Goal: Task Accomplishment & Management: Manage account settings

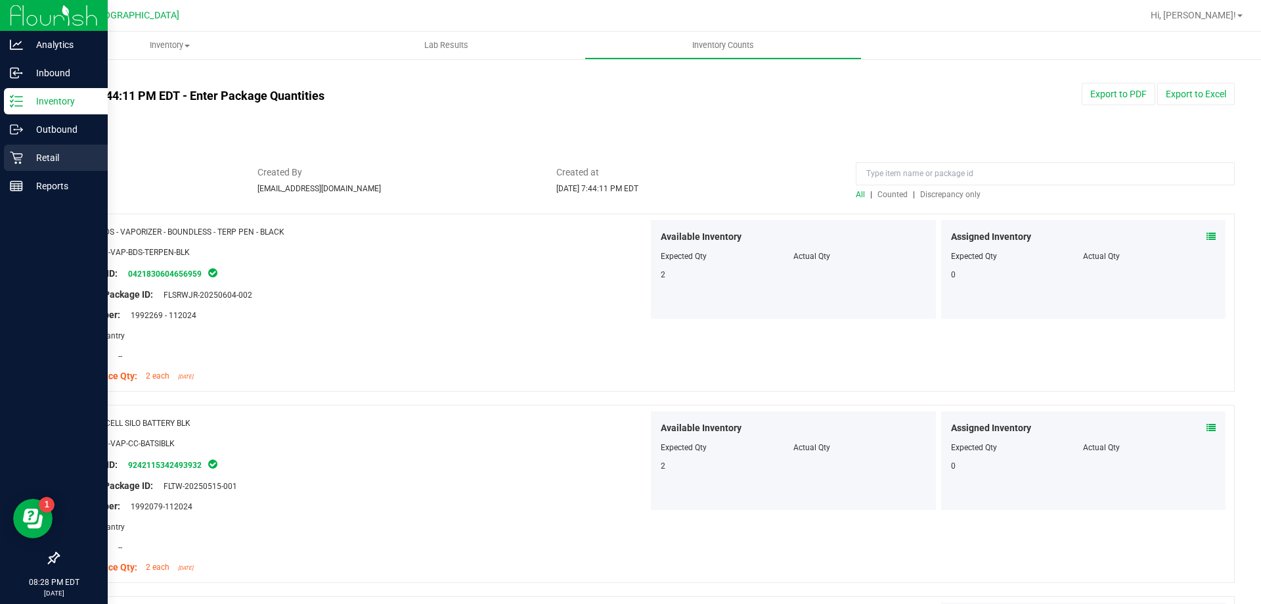
click at [16, 158] on icon at bounding box center [16, 158] width 12 height 12
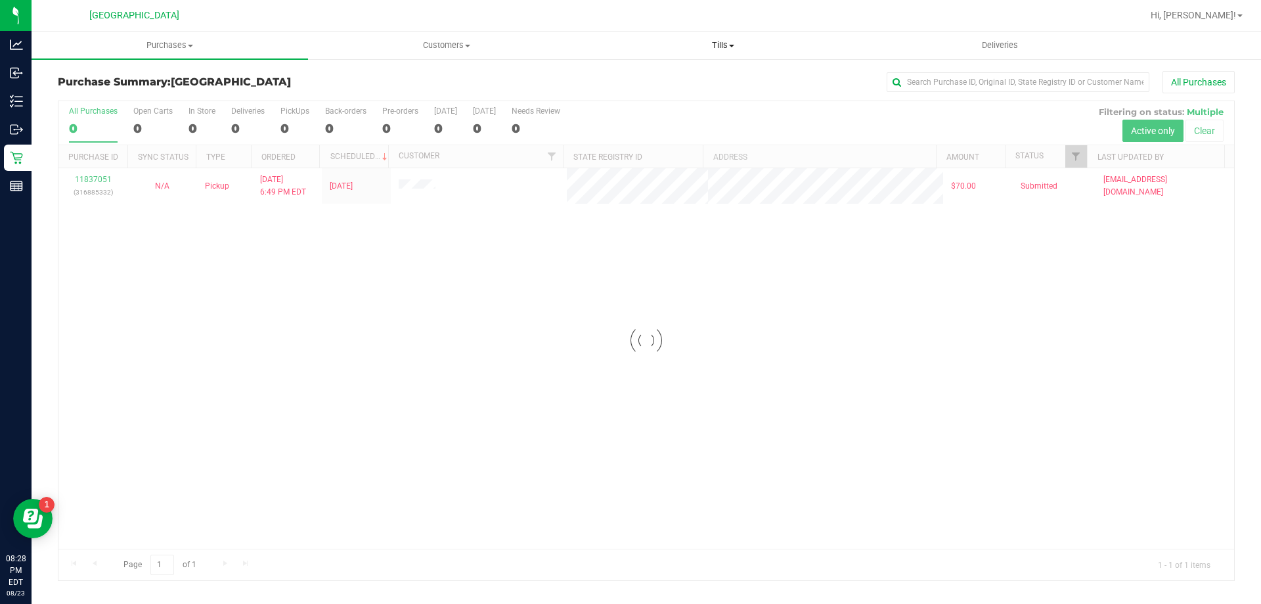
click at [716, 43] on span "Tills" at bounding box center [722, 45] width 275 height 12
click at [631, 79] on span "Manage tills" at bounding box center [629, 79] width 89 height 11
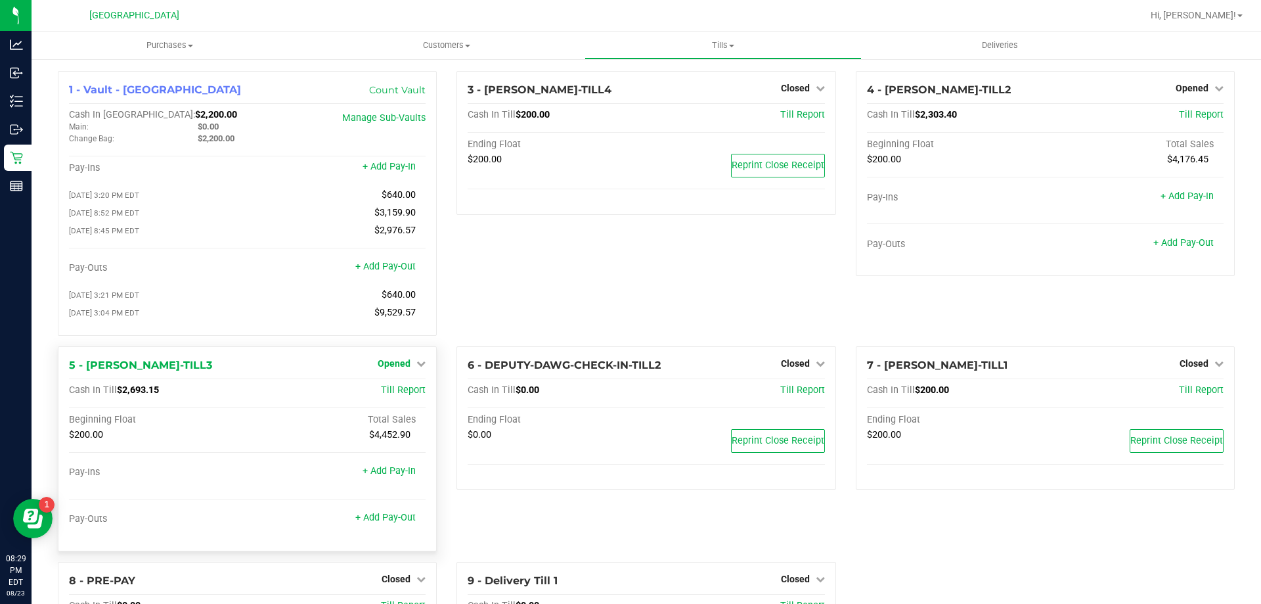
click at [395, 369] on span "Opened" at bounding box center [394, 363] width 33 height 11
click at [390, 390] on link "Close Till" at bounding box center [395, 390] width 35 height 11
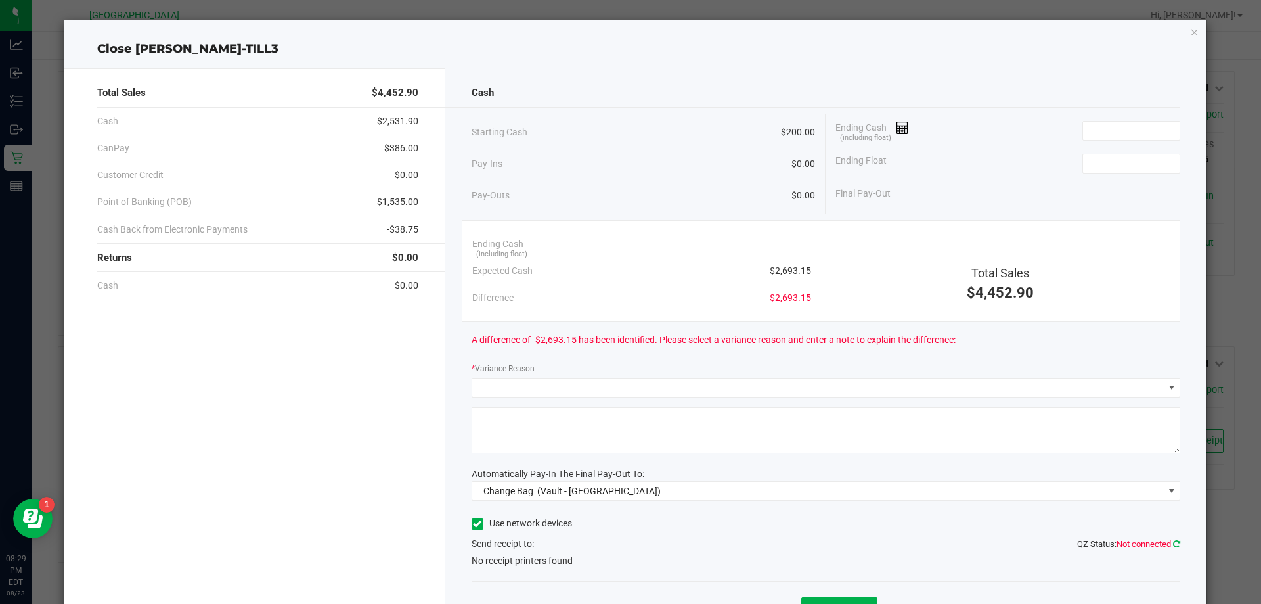
click at [1173, 547] on icon at bounding box center [1176, 543] width 7 height 9
click at [1173, 547] on link at bounding box center [1176, 544] width 7 height 10
click at [1092, 162] on input at bounding box center [1131, 163] width 97 height 18
type input "$200.00"
click at [940, 155] on div "Ending Float $200.00" at bounding box center [1008, 163] width 345 height 33
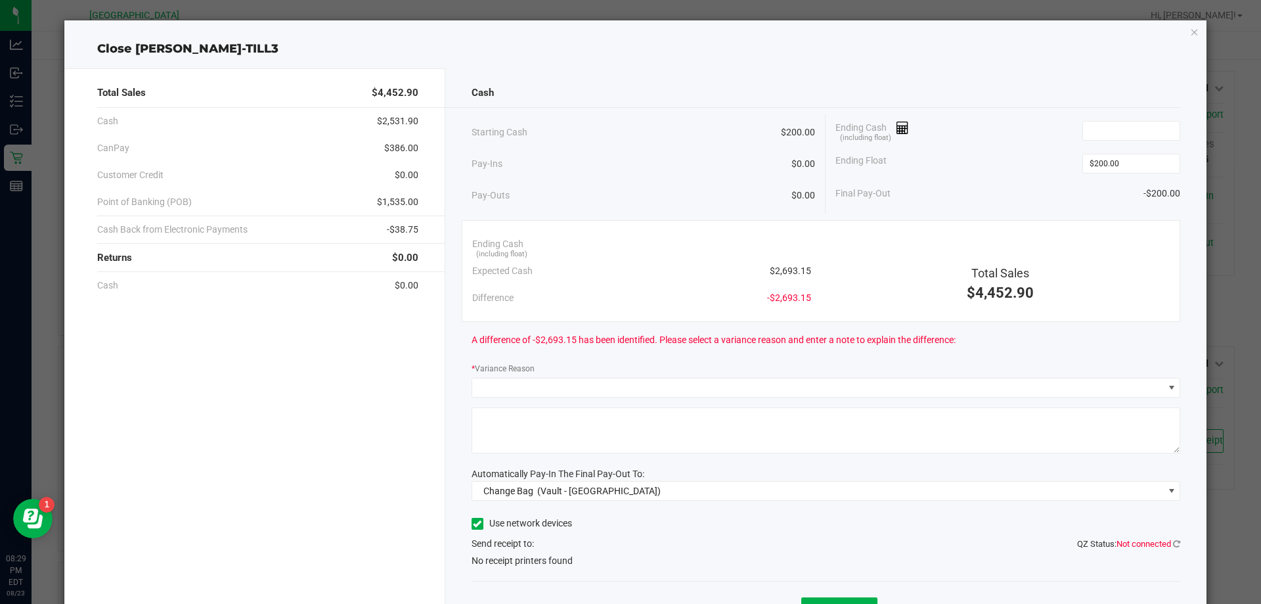
click at [1171, 545] on div "Cash Starting Cash $200.00 Pay-Ins $0.00 Pay-Outs $0.00 Ending Cash (including …" at bounding box center [826, 361] width 762 height 586
click at [1171, 545] on icon at bounding box center [1176, 543] width 11 height 11
click at [1172, 543] on icon at bounding box center [1177, 543] width 11 height 11
click at [1171, 543] on icon at bounding box center [1176, 543] width 11 height 11
click at [1190, 30] on icon "button" at bounding box center [1194, 32] width 9 height 16
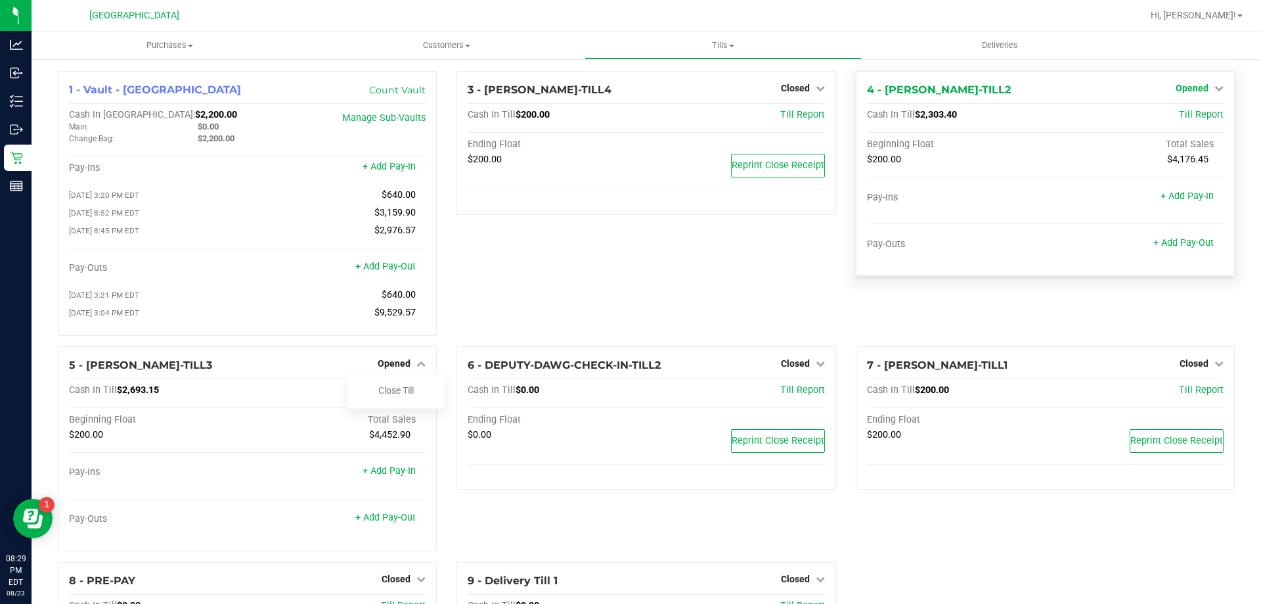
click at [1199, 87] on link "Opened" at bounding box center [1200, 88] width 48 height 11
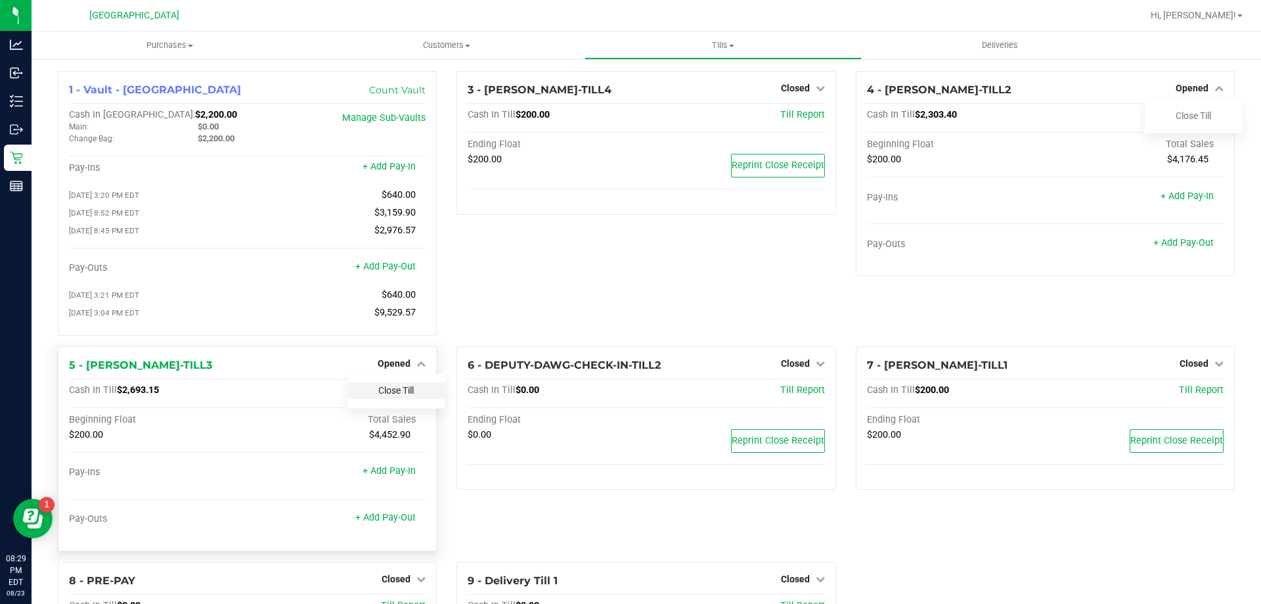
click at [385, 395] on link "Close Till" at bounding box center [395, 390] width 35 height 11
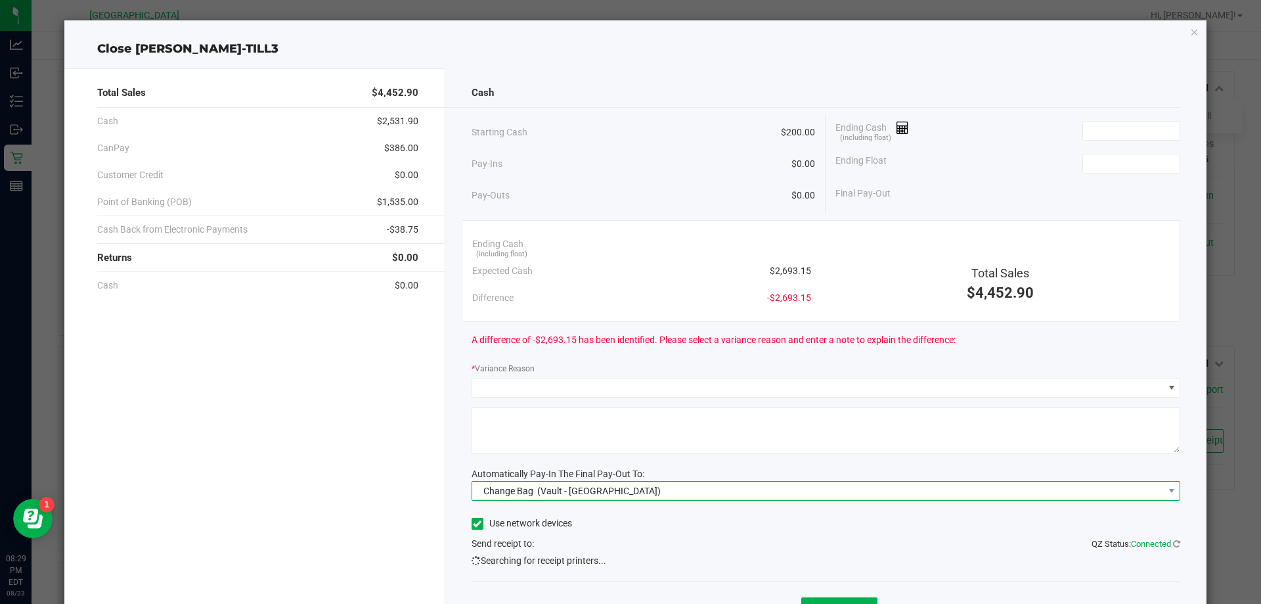
click at [604, 497] on div "Change Bag (Vault - [GEOGRAPHIC_DATA])" at bounding box center [570, 491] width 184 height 24
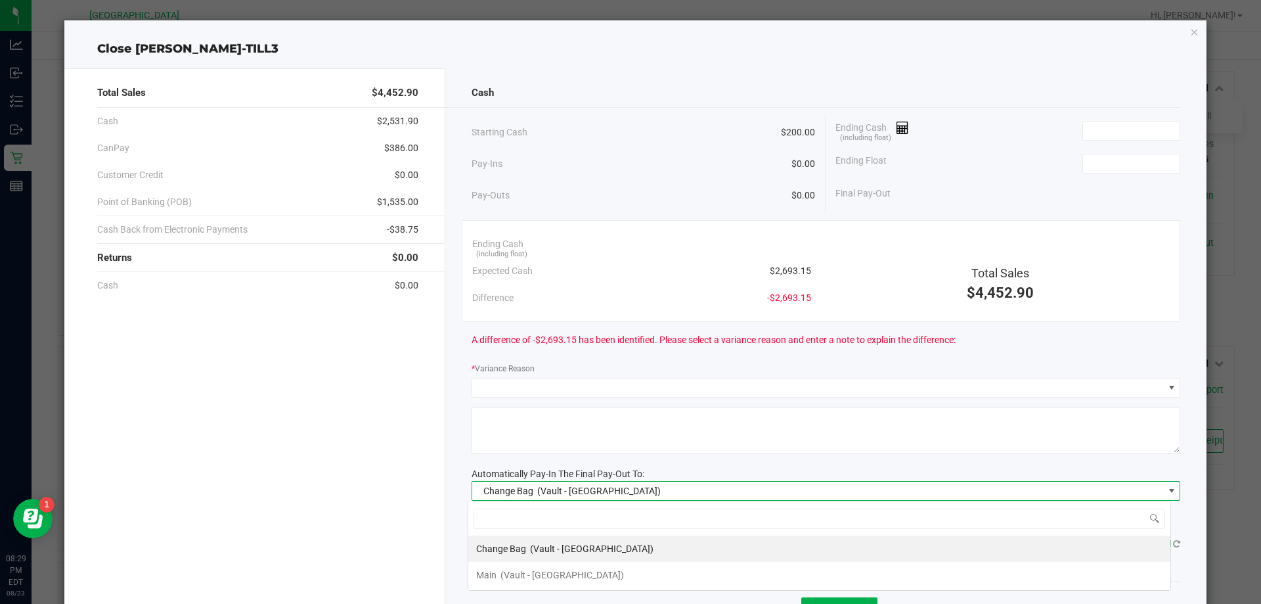
scroll to position [20, 703]
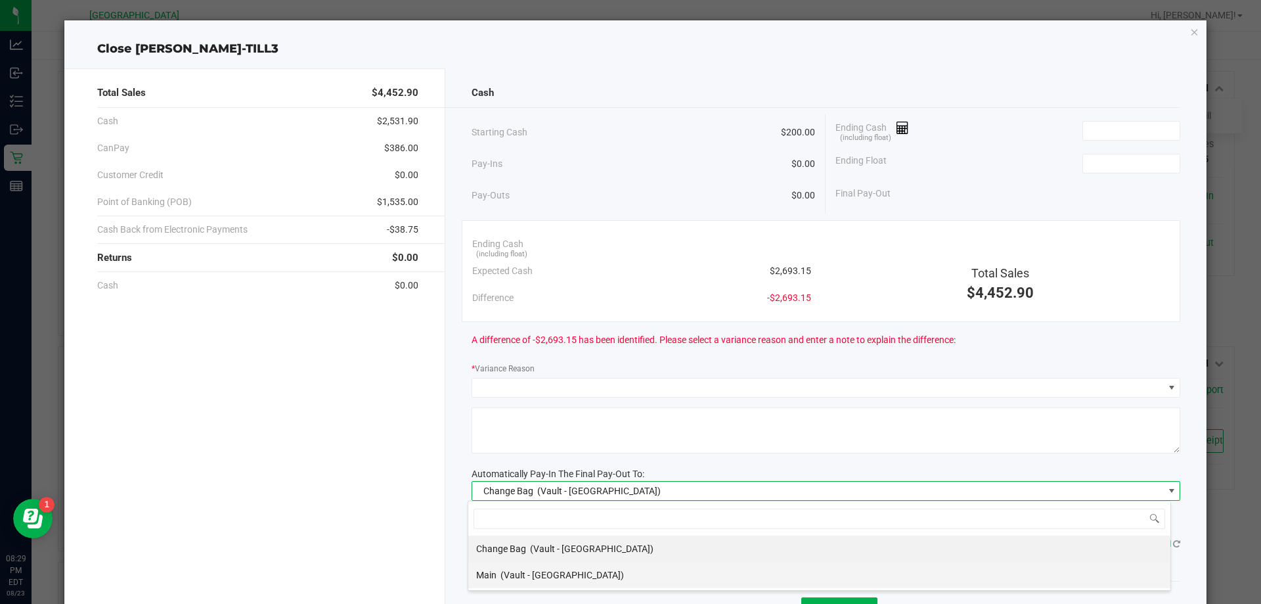
click at [511, 570] on span "(Vault - [GEOGRAPHIC_DATA])" at bounding box center [562, 575] width 123 height 11
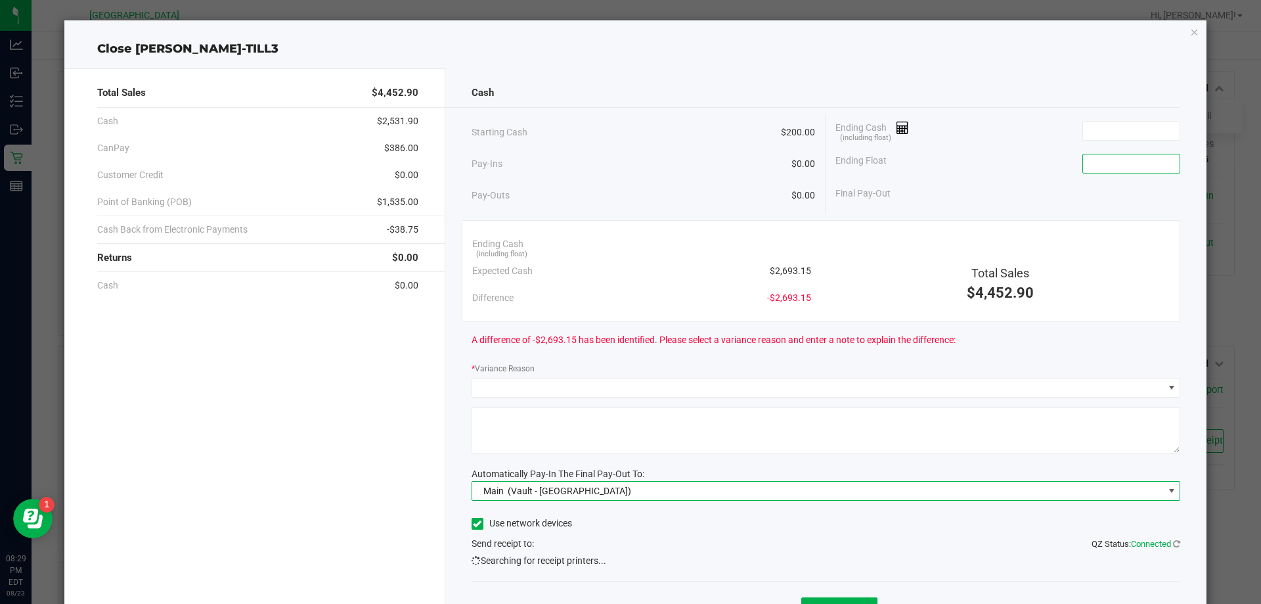
click at [1094, 164] on input at bounding box center [1131, 163] width 97 height 18
type input "$200.00"
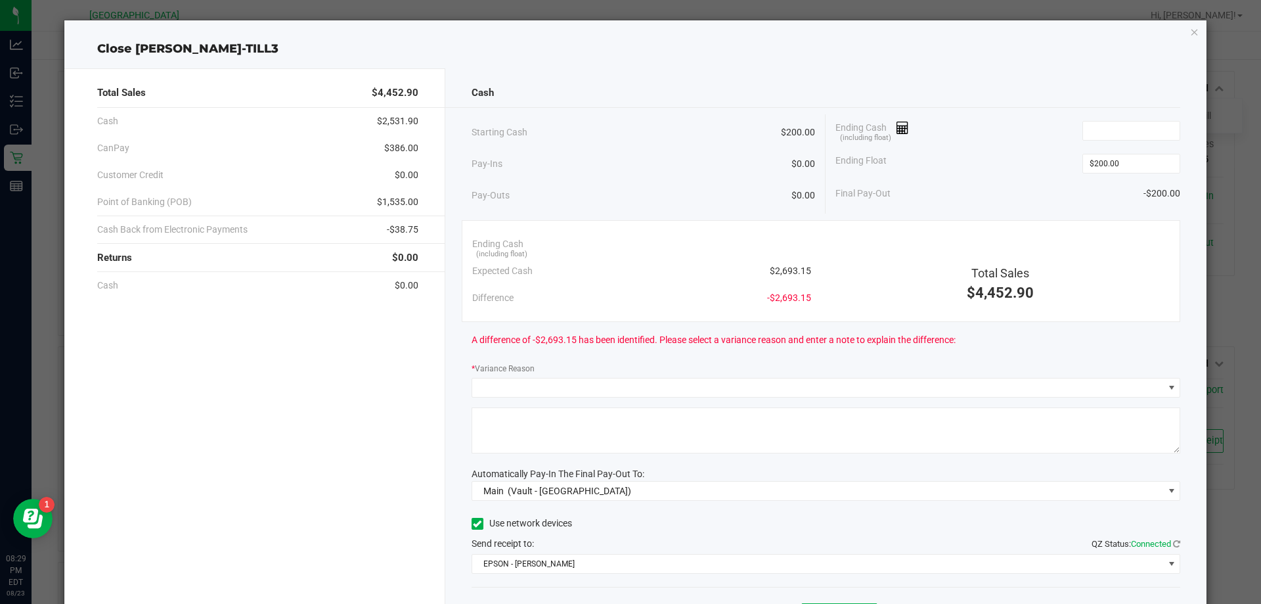
click at [966, 158] on div "Ending Float $200.00" at bounding box center [1008, 163] width 345 height 33
click at [553, 81] on div "Cash" at bounding box center [826, 93] width 709 height 28
click at [1130, 127] on input at bounding box center [1131, 131] width 97 height 18
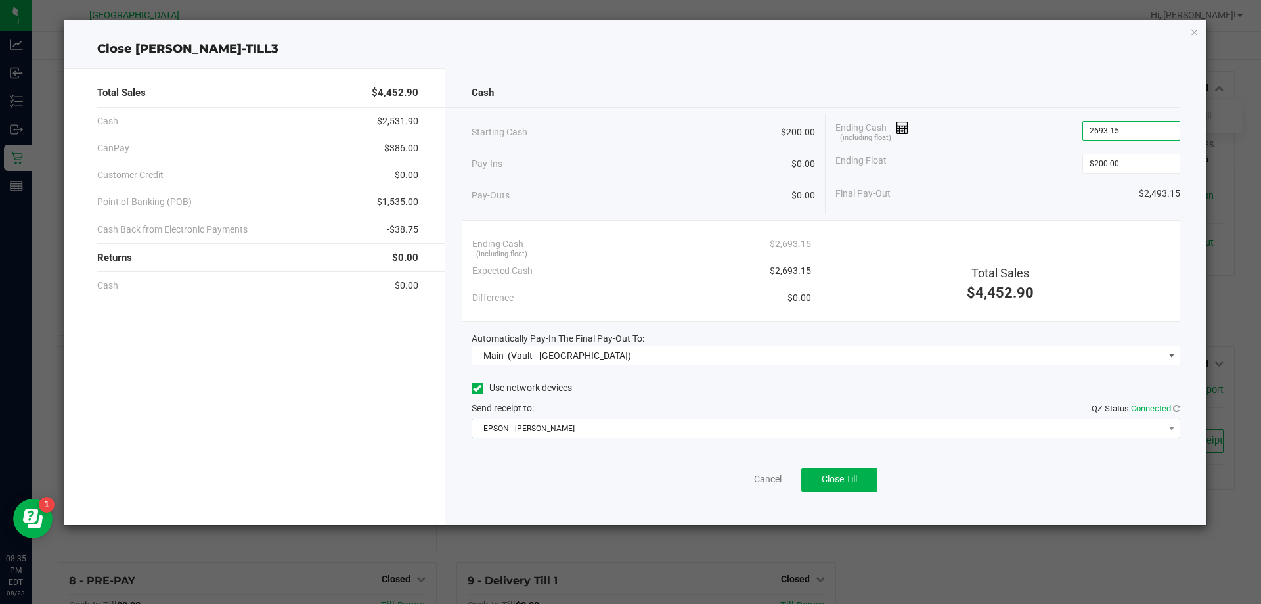
type input "$2,693.15"
click at [832, 426] on span "EPSON - [PERSON_NAME]" at bounding box center [818, 428] width 692 height 18
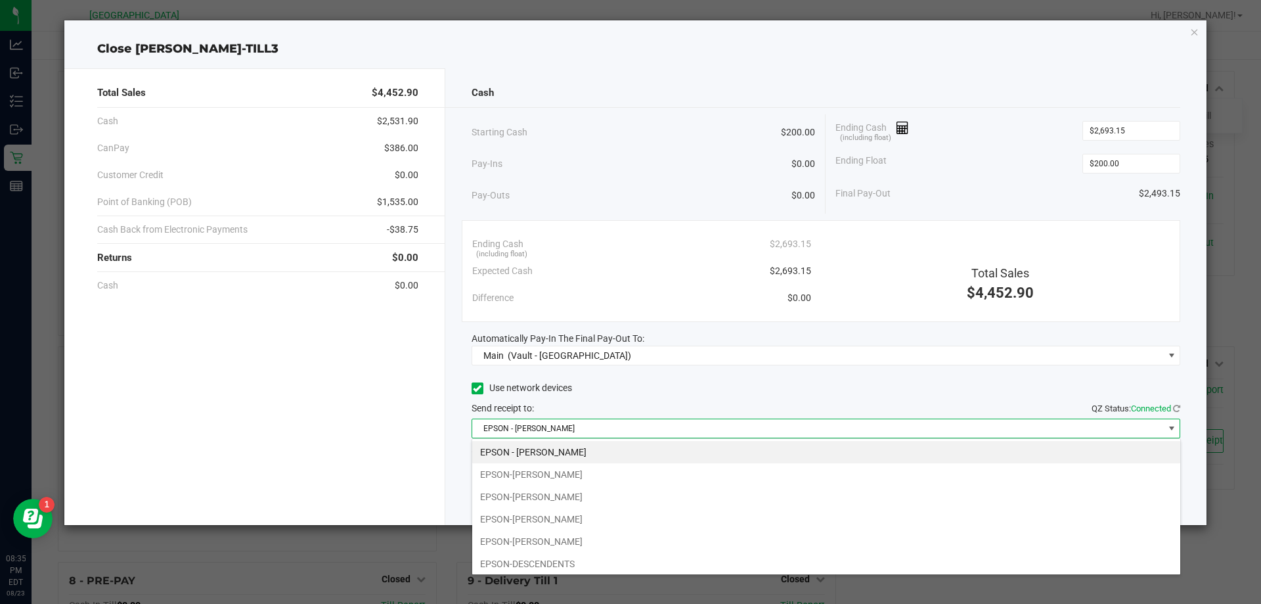
scroll to position [20, 709]
click at [547, 543] on li "EPSON-[PERSON_NAME]" at bounding box center [826, 541] width 708 height 22
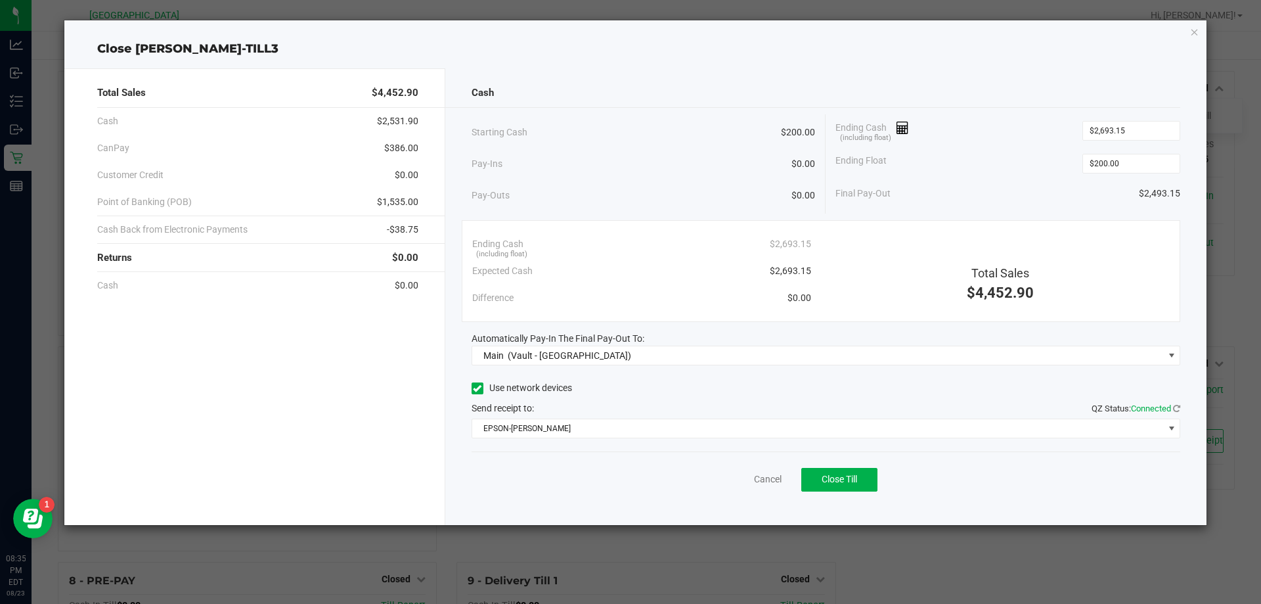
click at [715, 157] on div "Pay-Ins $0.00" at bounding box center [644, 163] width 344 height 27
click at [843, 485] on button "Close Till" at bounding box center [839, 480] width 76 height 24
click at [726, 483] on link "Dismiss" at bounding box center [739, 479] width 32 height 14
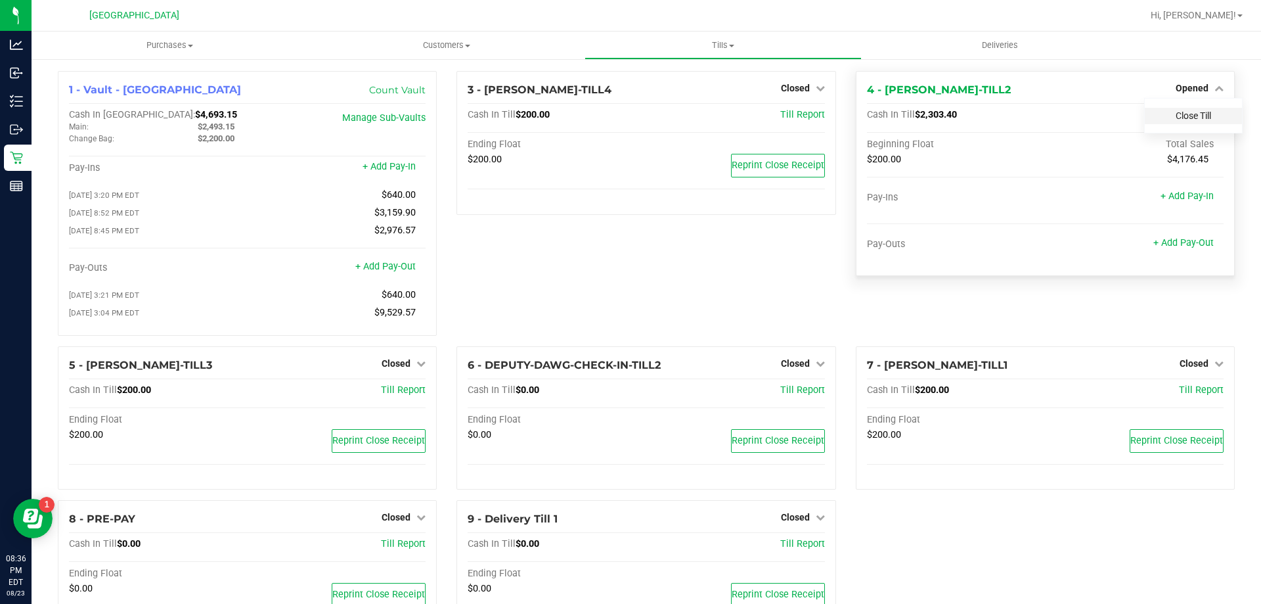
click at [1192, 115] on link "Close Till" at bounding box center [1193, 115] width 35 height 11
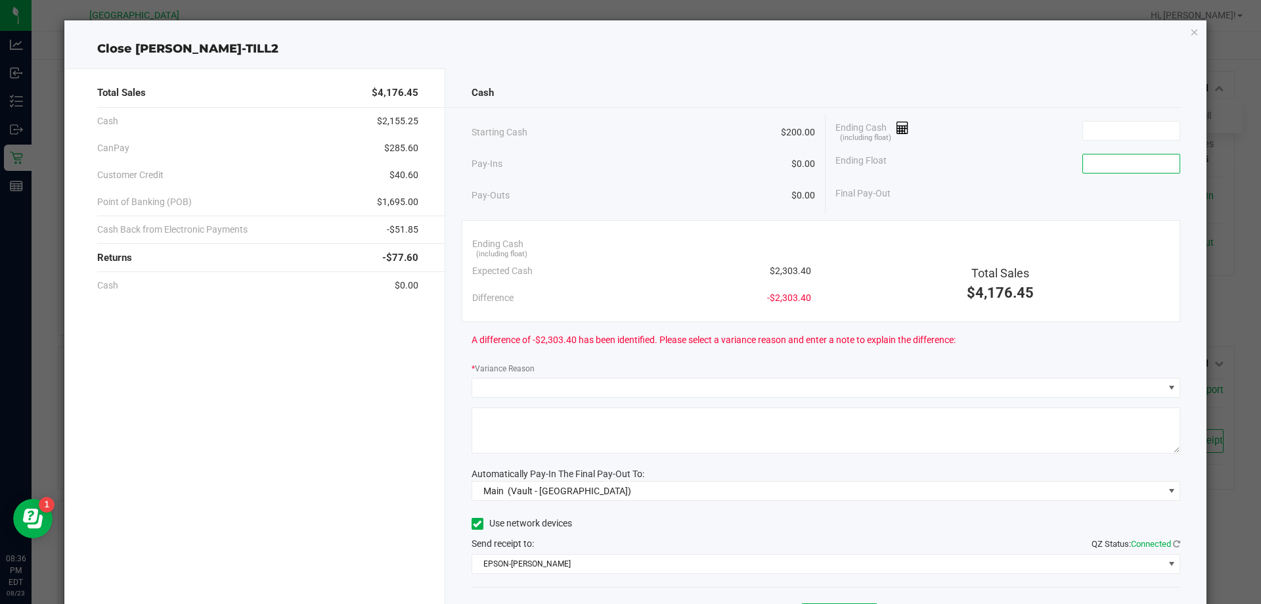
click at [1113, 166] on input at bounding box center [1131, 163] width 97 height 18
type input "$200.00"
click at [946, 182] on div "Final Pay-Out -$200.00" at bounding box center [1008, 193] width 345 height 27
click at [543, 91] on div "Cash" at bounding box center [826, 93] width 709 height 28
click at [1123, 130] on input at bounding box center [1131, 131] width 97 height 18
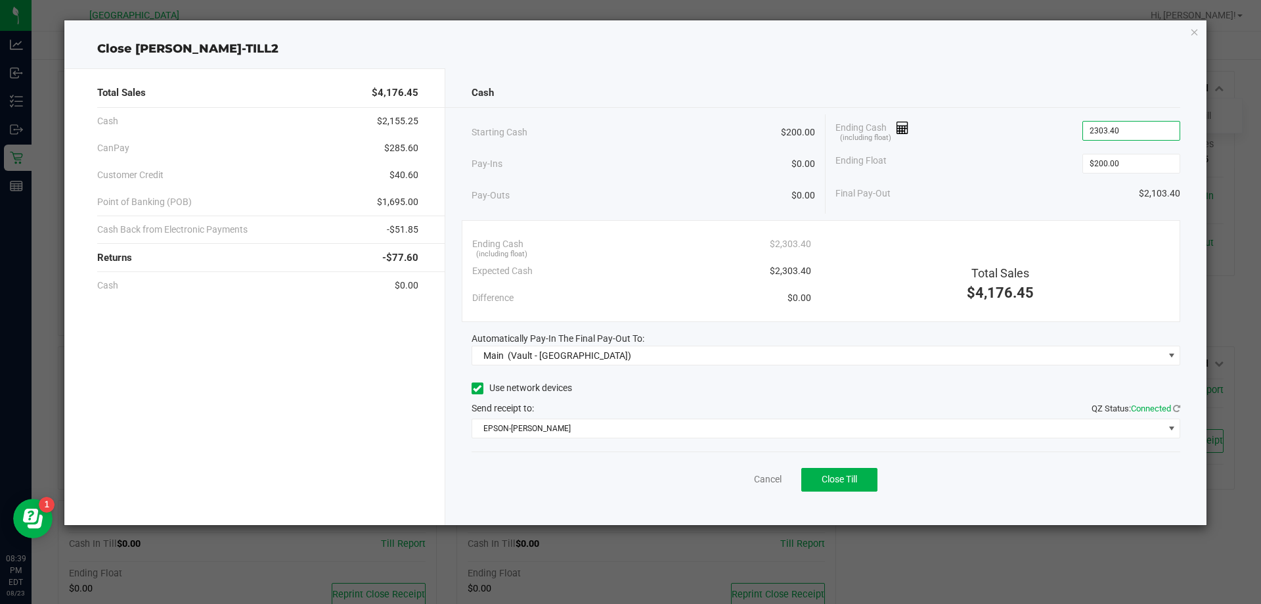
type input "$2,303.40"
click at [1055, 139] on div "Ending Cash (including float) $2,303.40" at bounding box center [1008, 130] width 345 height 33
click at [857, 472] on button "Close Till" at bounding box center [839, 480] width 76 height 24
click at [730, 479] on link "Dismiss" at bounding box center [739, 479] width 32 height 14
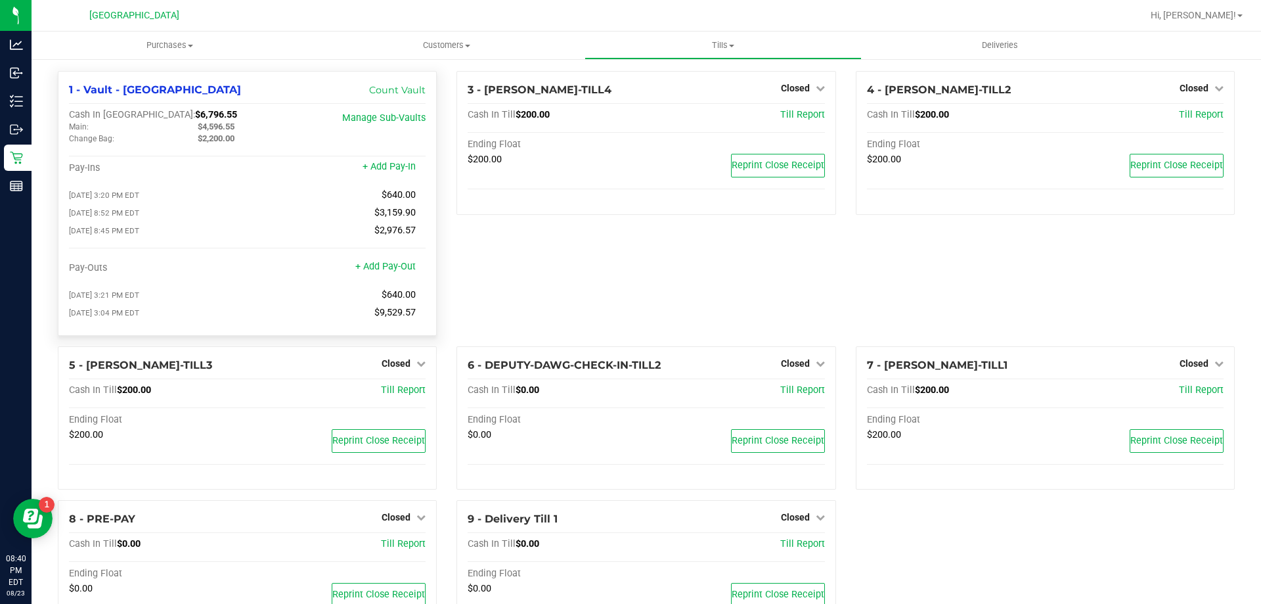
drag, startPoint x: 179, startPoint y: 111, endPoint x: 135, endPoint y: 110, distance: 43.4
click at [135, 110] on div "Cash In Vault: $6,796.55" at bounding box center [188, 115] width 238 height 12
copy span "6,796.55"
click at [725, 43] on span "Tills" at bounding box center [722, 45] width 275 height 12
click at [668, 91] on span "Reconcile e-payments" at bounding box center [650, 94] width 131 height 11
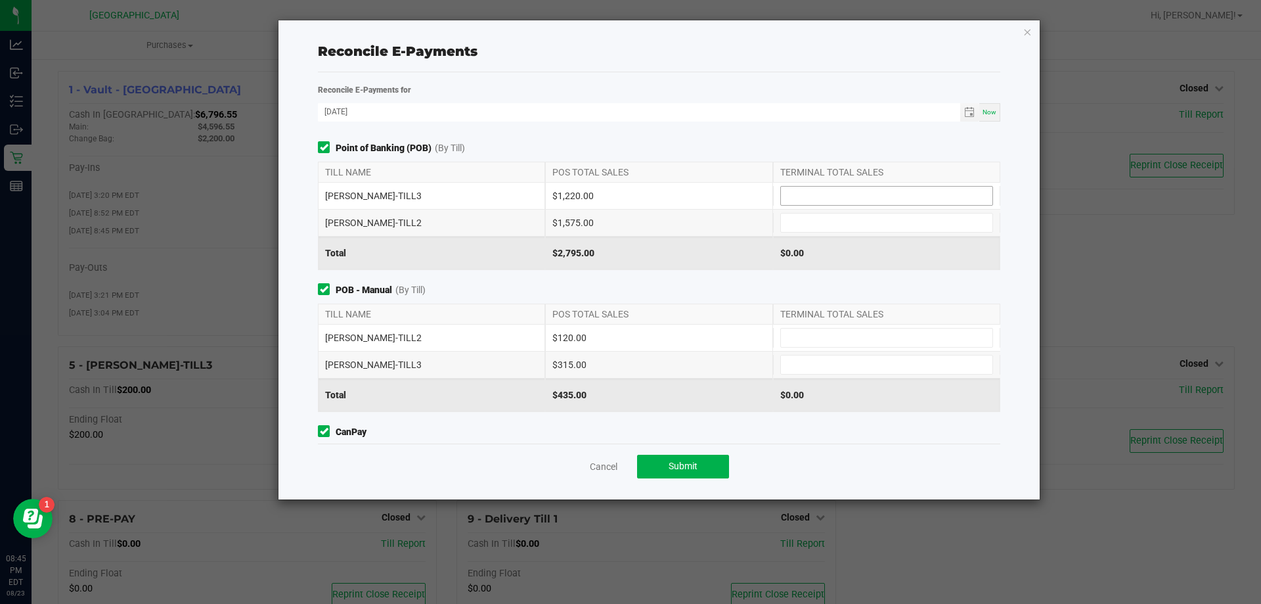
click at [792, 190] on input at bounding box center [887, 196] width 212 height 18
type input "$1,220.00"
type input "$1,575.00"
click at [815, 337] on input at bounding box center [887, 337] width 212 height 18
type input "$120.00"
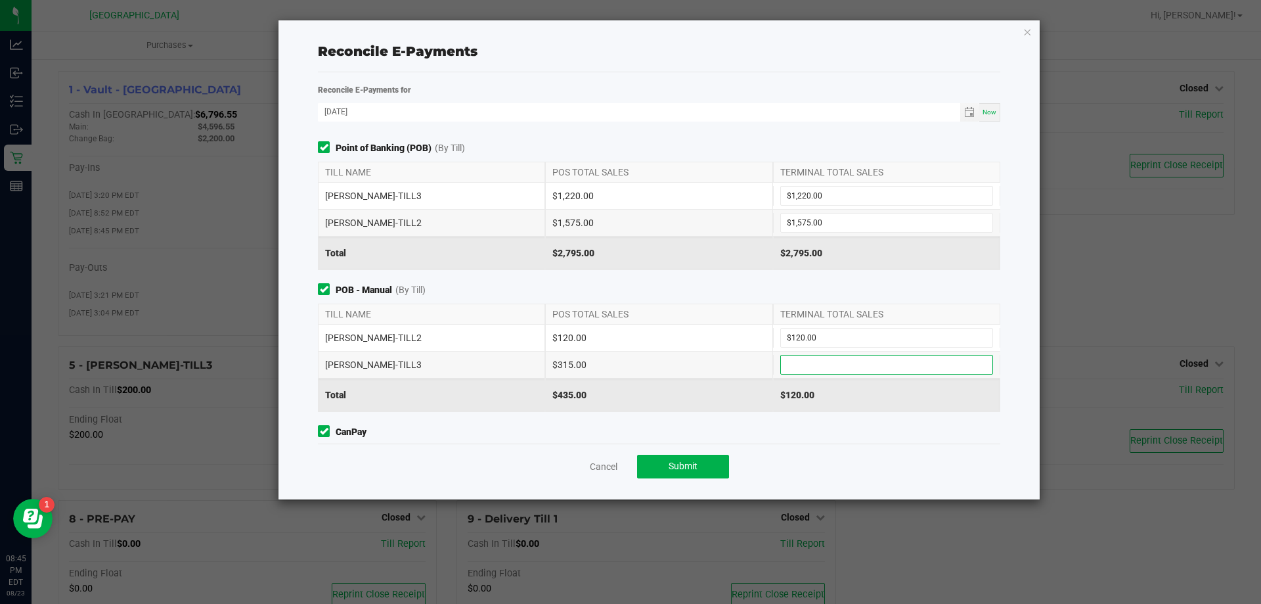
click at [792, 365] on input at bounding box center [887, 364] width 212 height 18
type input "$315.00"
click at [820, 422] on div "Point of Banking (POB) (By Till) TILL NAME POS TOTAL SALES TERMINAL TOTAL SALES…" at bounding box center [659, 292] width 702 height 302
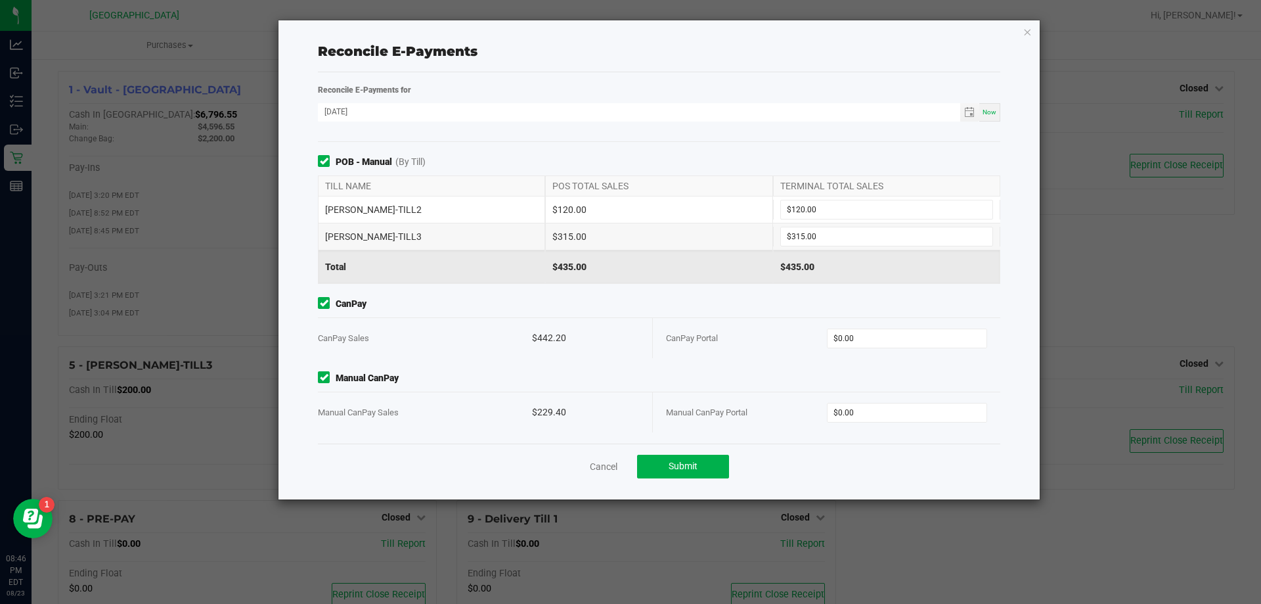
scroll to position [129, 0]
click at [860, 339] on input "0" at bounding box center [908, 337] width 160 height 18
type input "$442.20"
click at [868, 408] on input "0" at bounding box center [908, 412] width 160 height 18
type input "$229.40"
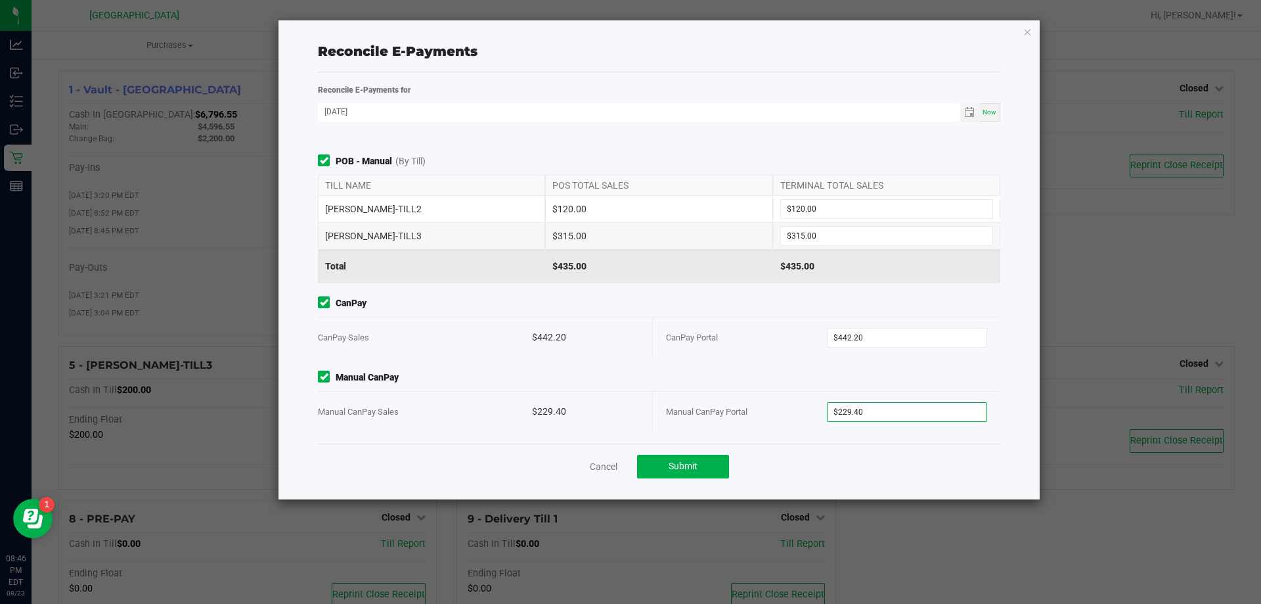
click at [812, 462] on div "Cancel Submit" at bounding box center [659, 465] width 682 height 45
click at [667, 466] on button "Submit" at bounding box center [683, 467] width 92 height 24
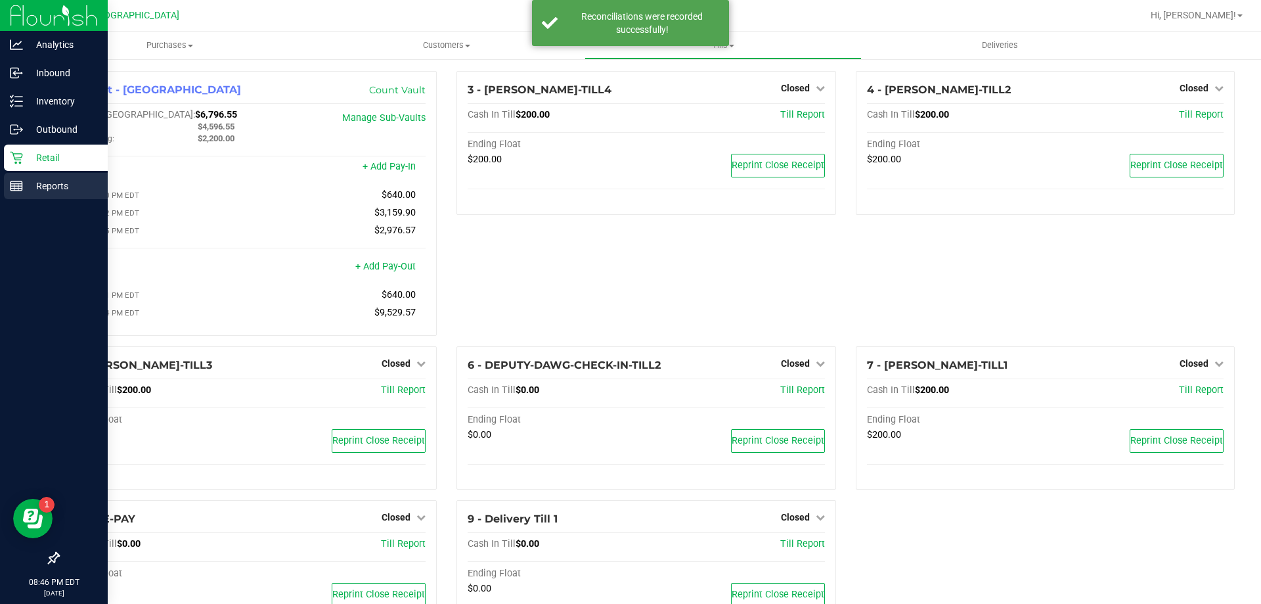
click at [34, 181] on p "Reports" at bounding box center [62, 186] width 79 height 16
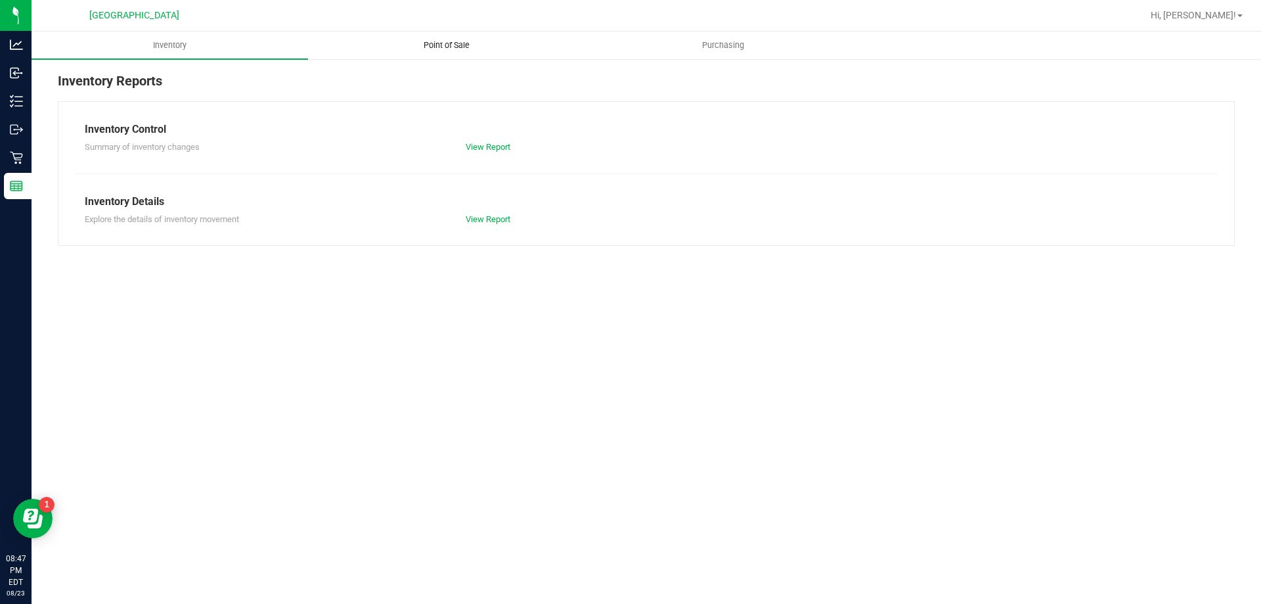
click at [442, 39] on span "Point of Sale" at bounding box center [446, 45] width 81 height 12
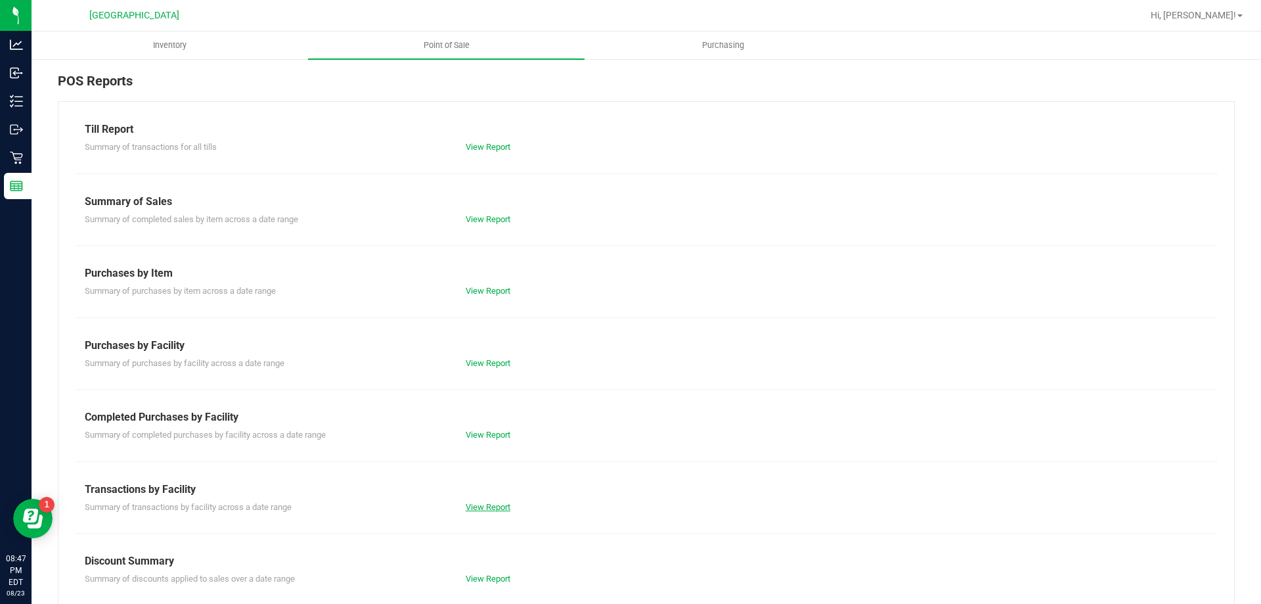
click at [481, 503] on link "View Report" at bounding box center [488, 507] width 45 height 10
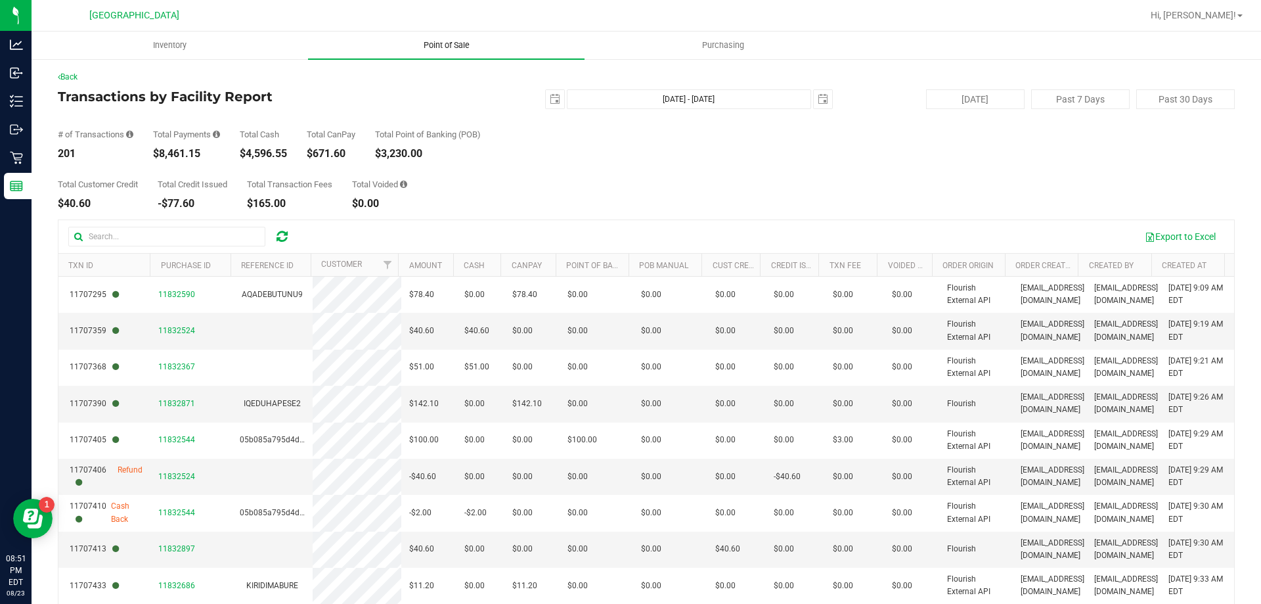
click at [445, 55] on uib-tab-heading "Point of Sale" at bounding box center [446, 46] width 277 height 28
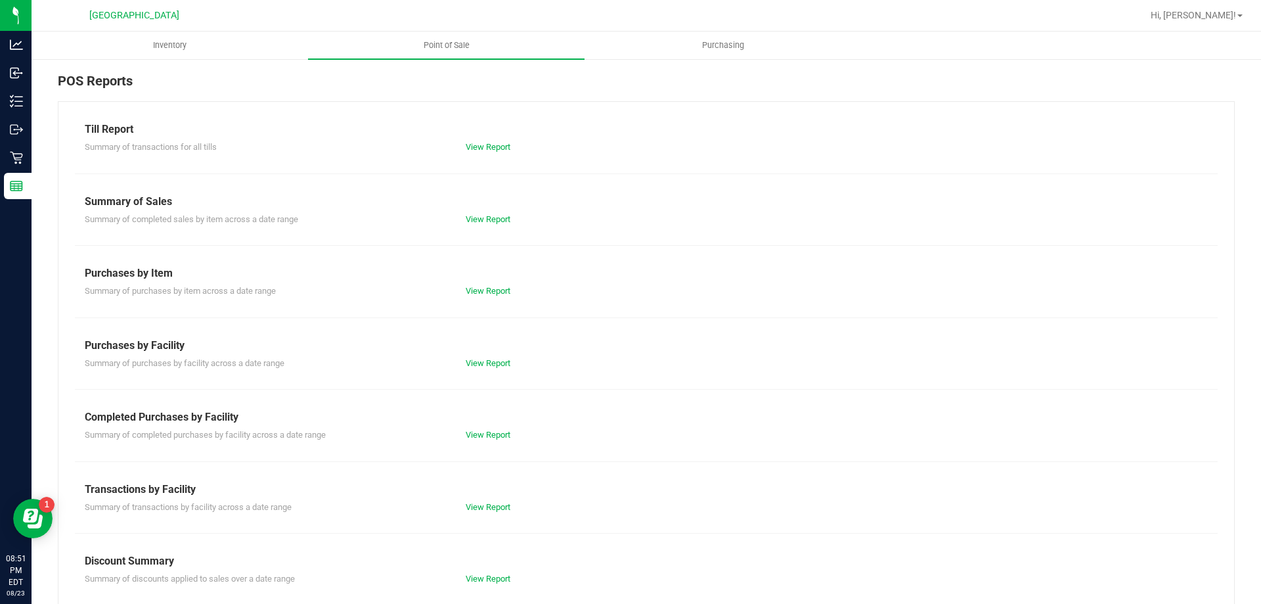
click at [483, 440] on div "View Report" at bounding box center [551, 434] width 190 height 13
click at [483, 436] on link "View Report" at bounding box center [488, 435] width 45 height 10
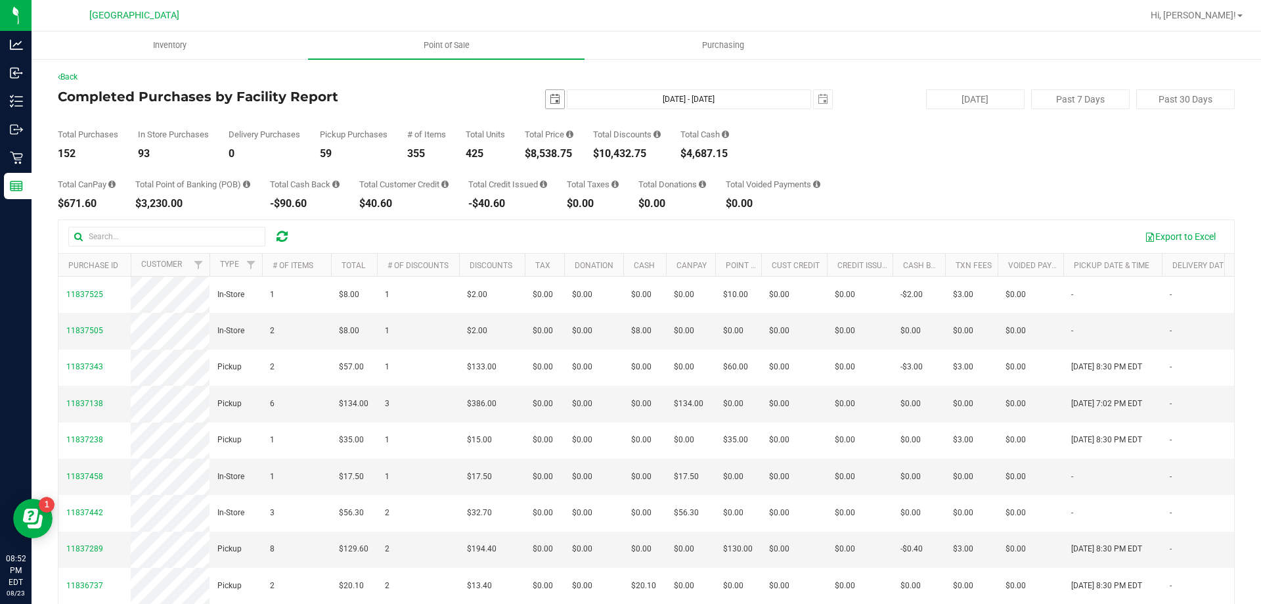
click at [546, 93] on span "select" at bounding box center [555, 99] width 18 height 18
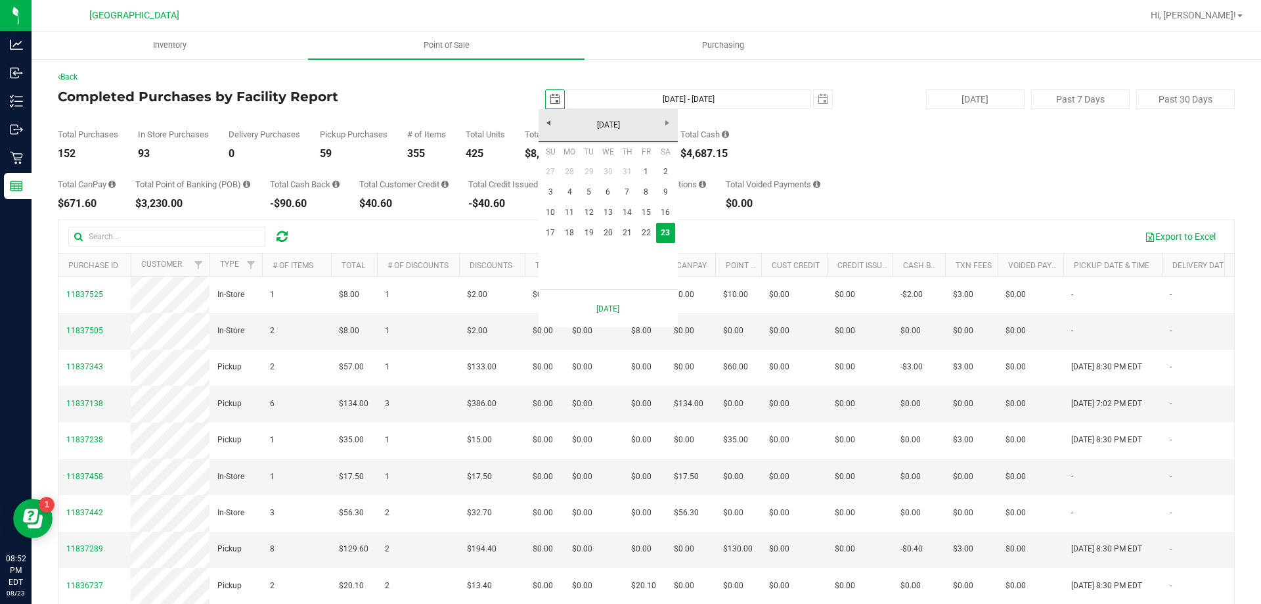
scroll to position [0, 33]
click at [832, 140] on div "Total Purchases 152 In Store Purchases 93 Delivery Purchases 0 Pickup Purchases…" at bounding box center [646, 134] width 1177 height 50
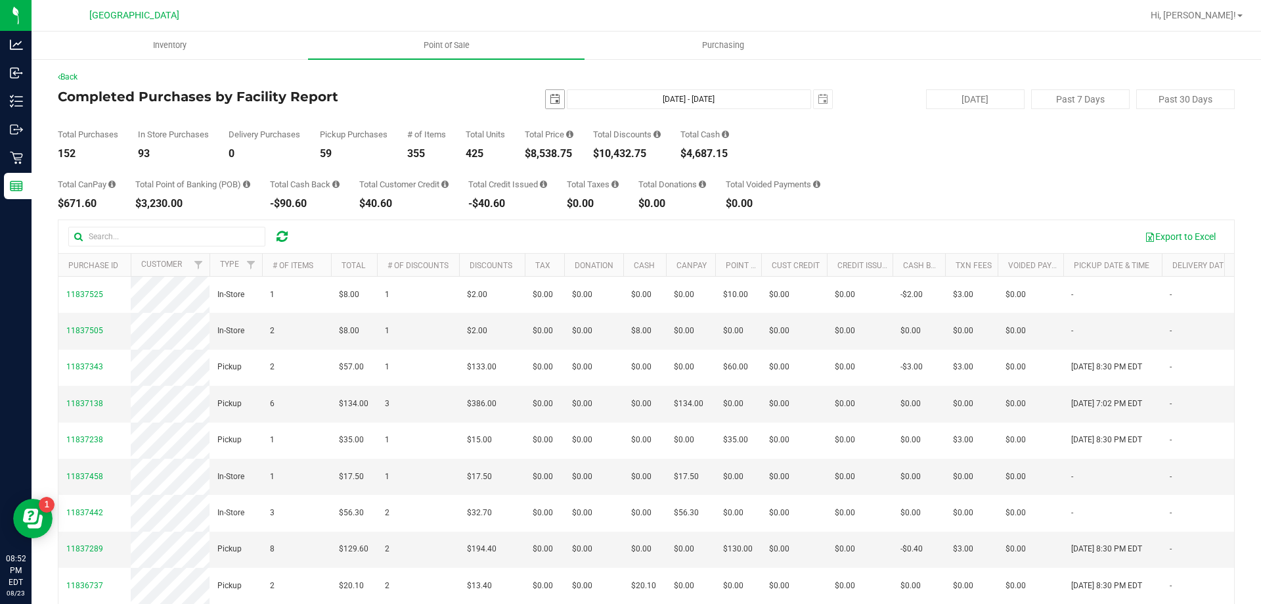
click at [550, 95] on span "select" at bounding box center [555, 99] width 11 height 11
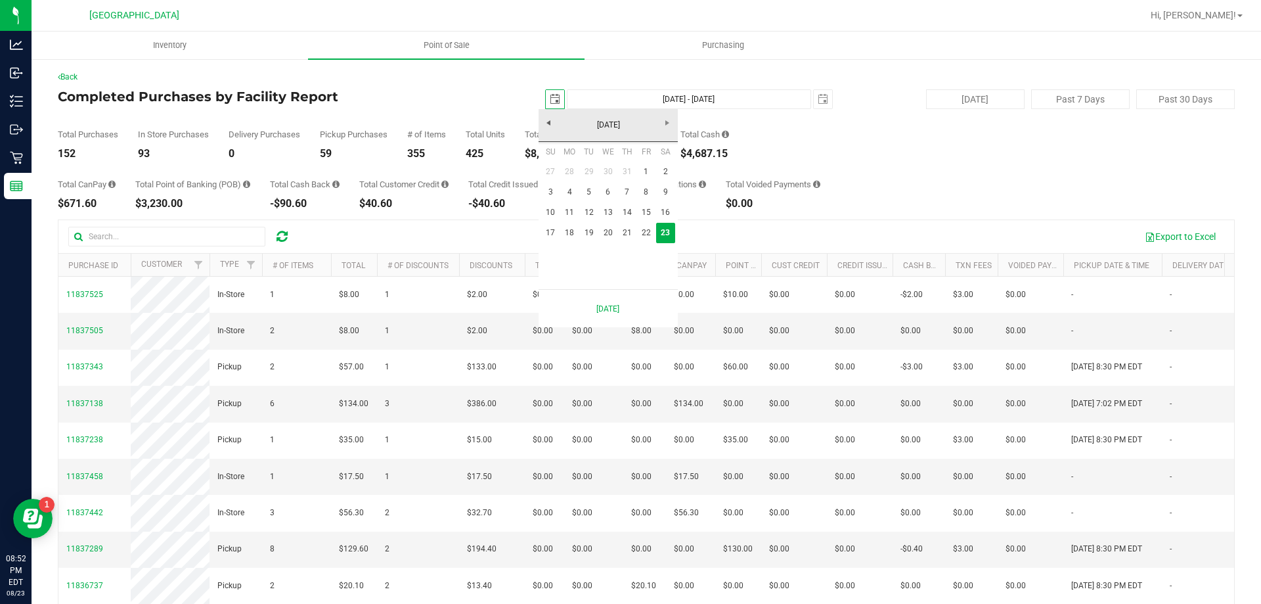
scroll to position [0, 33]
click at [568, 233] on link "18" at bounding box center [569, 233] width 19 height 20
type input "[DATE]"
type input "[DATE] - [DATE]"
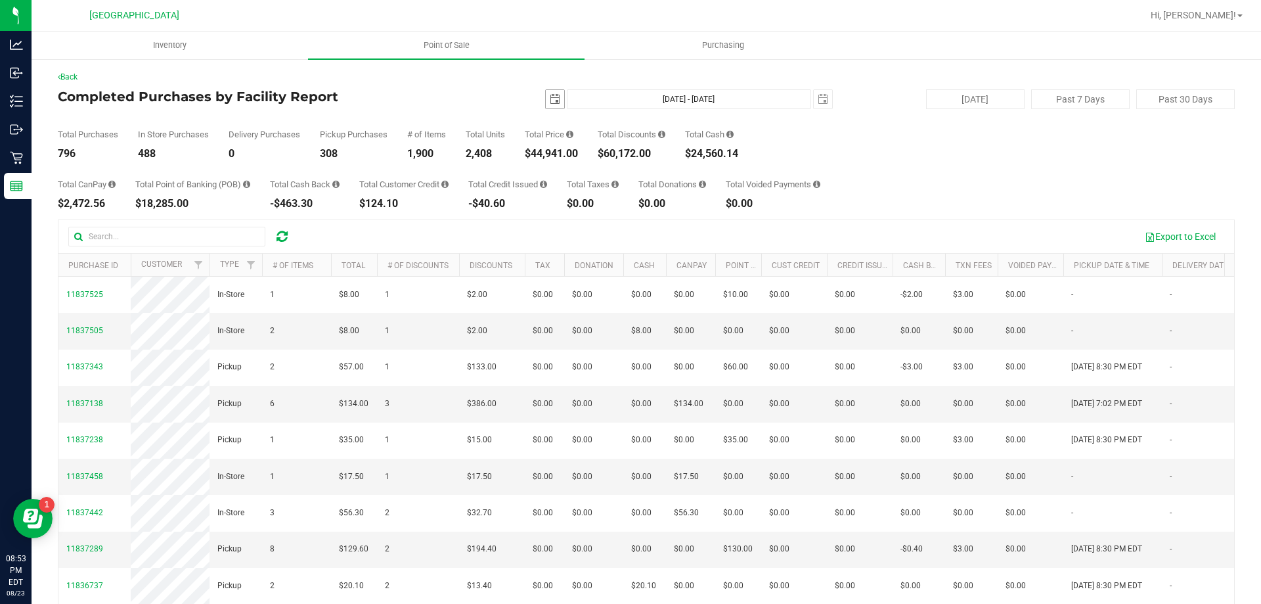
click at [550, 98] on span "select" at bounding box center [555, 99] width 11 height 11
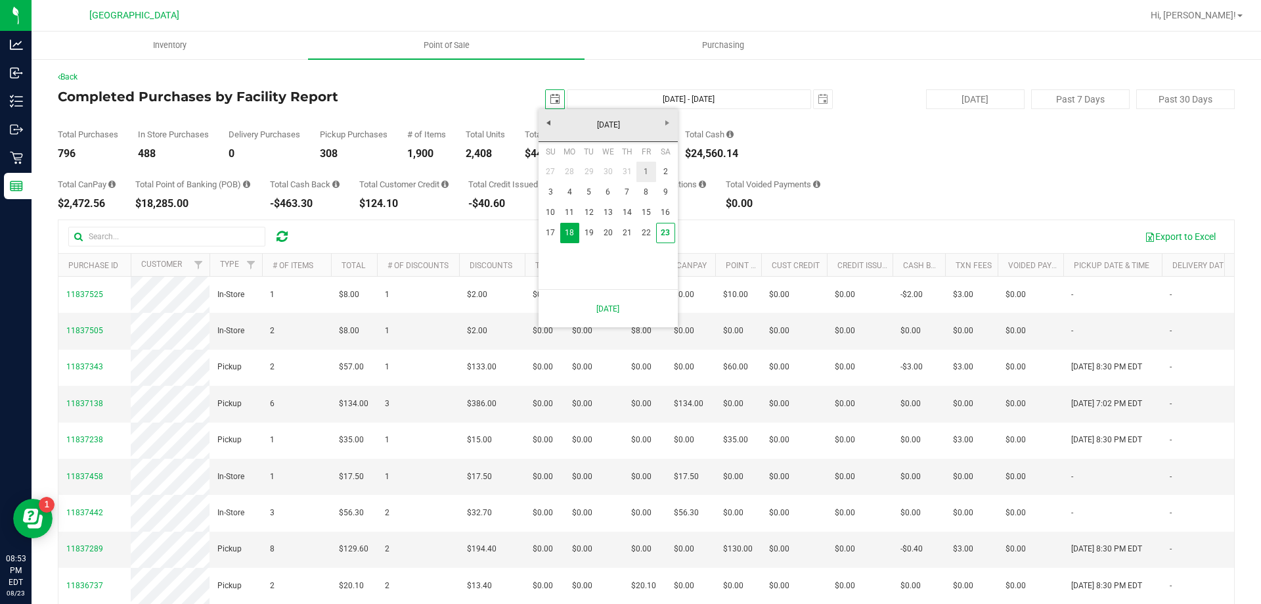
click at [642, 163] on link "1" at bounding box center [646, 172] width 19 height 20
type input "[DATE]"
type input "[DATE] - [DATE]"
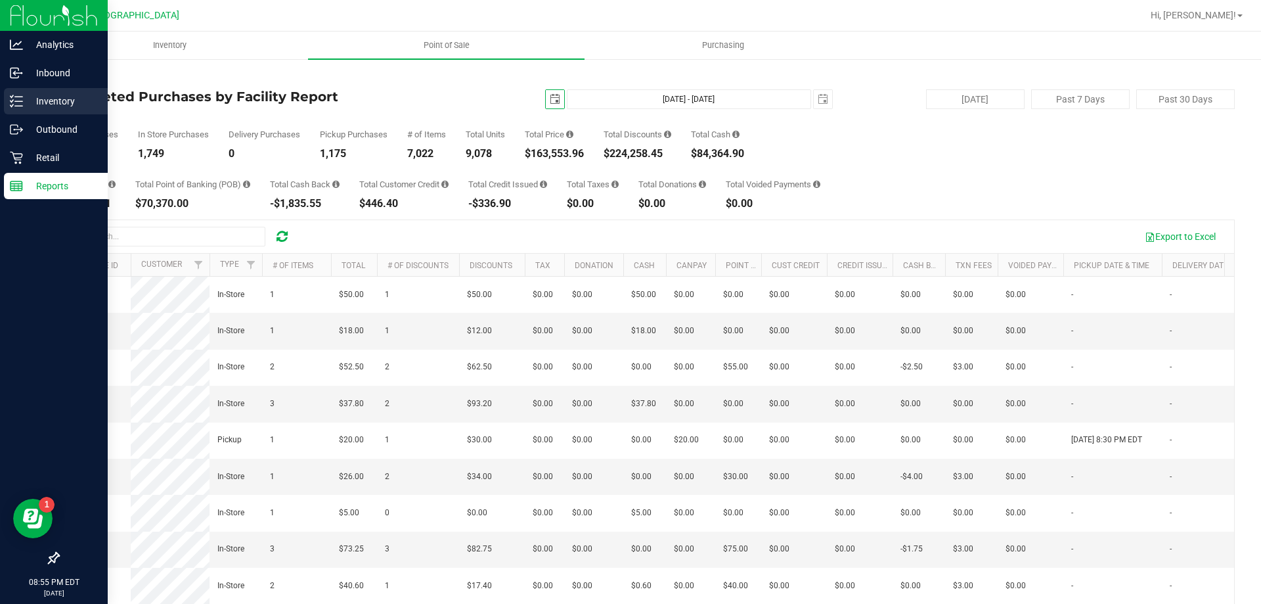
click at [50, 99] on p "Inventory" at bounding box center [62, 101] width 79 height 16
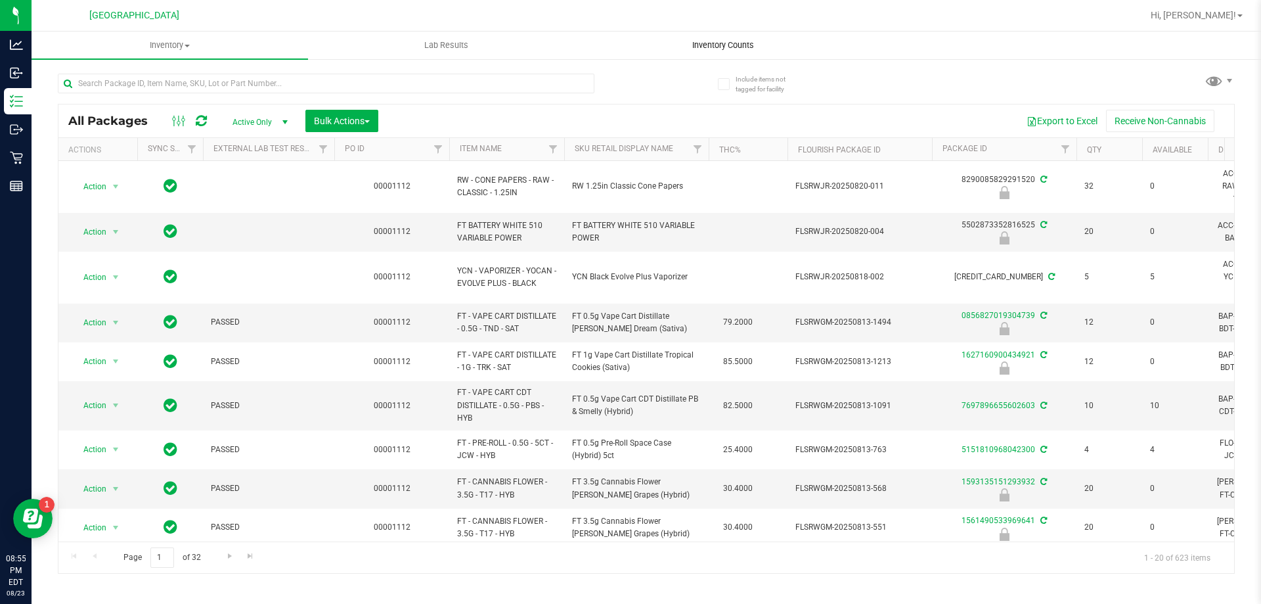
click at [695, 43] on span "Inventory Counts" at bounding box center [723, 45] width 97 height 12
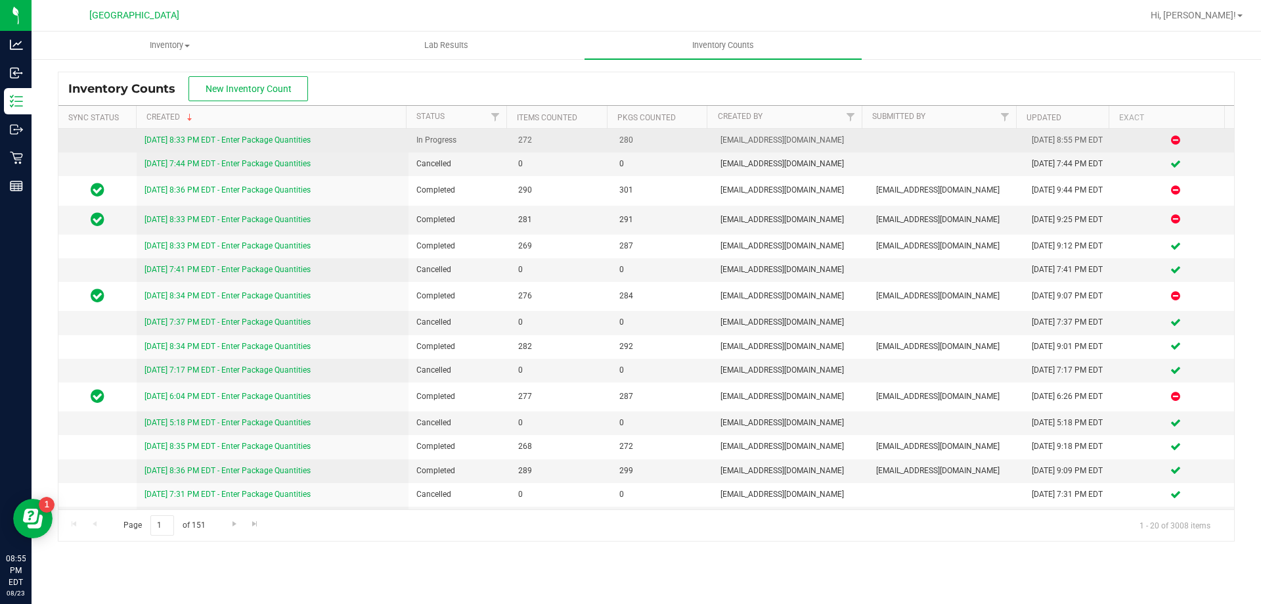
click at [244, 139] on link "[DATE] 8:33 PM EDT - Enter Package Quantities" at bounding box center [228, 139] width 166 height 9
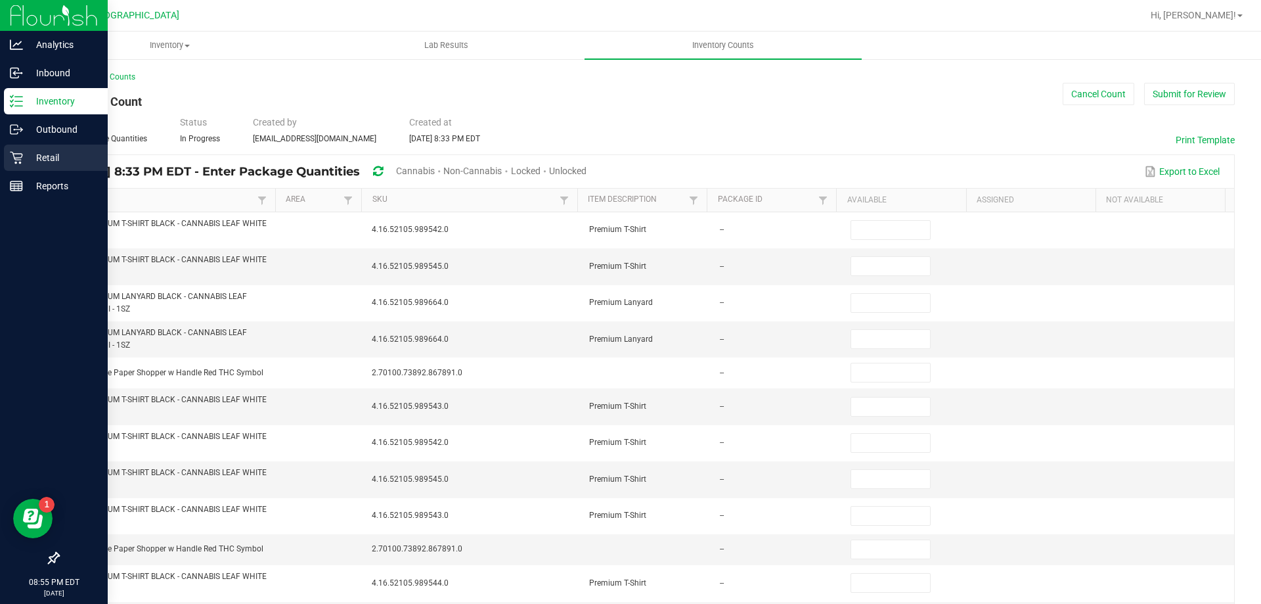
click at [22, 154] on icon at bounding box center [16, 158] width 12 height 12
